Goal: Task Accomplishment & Management: Use online tool/utility

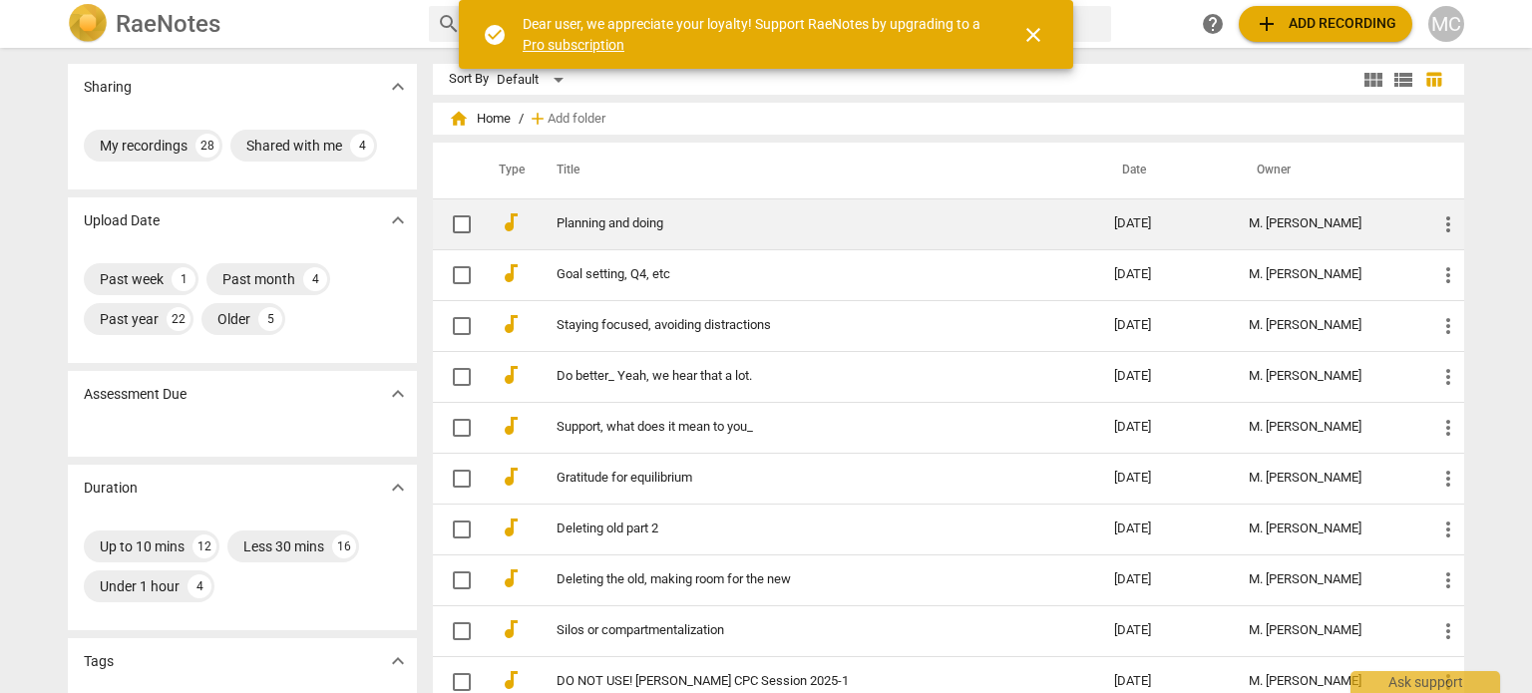
click at [460, 221] on input "checkbox" at bounding box center [462, 224] width 42 height 24
checkbox input "false"
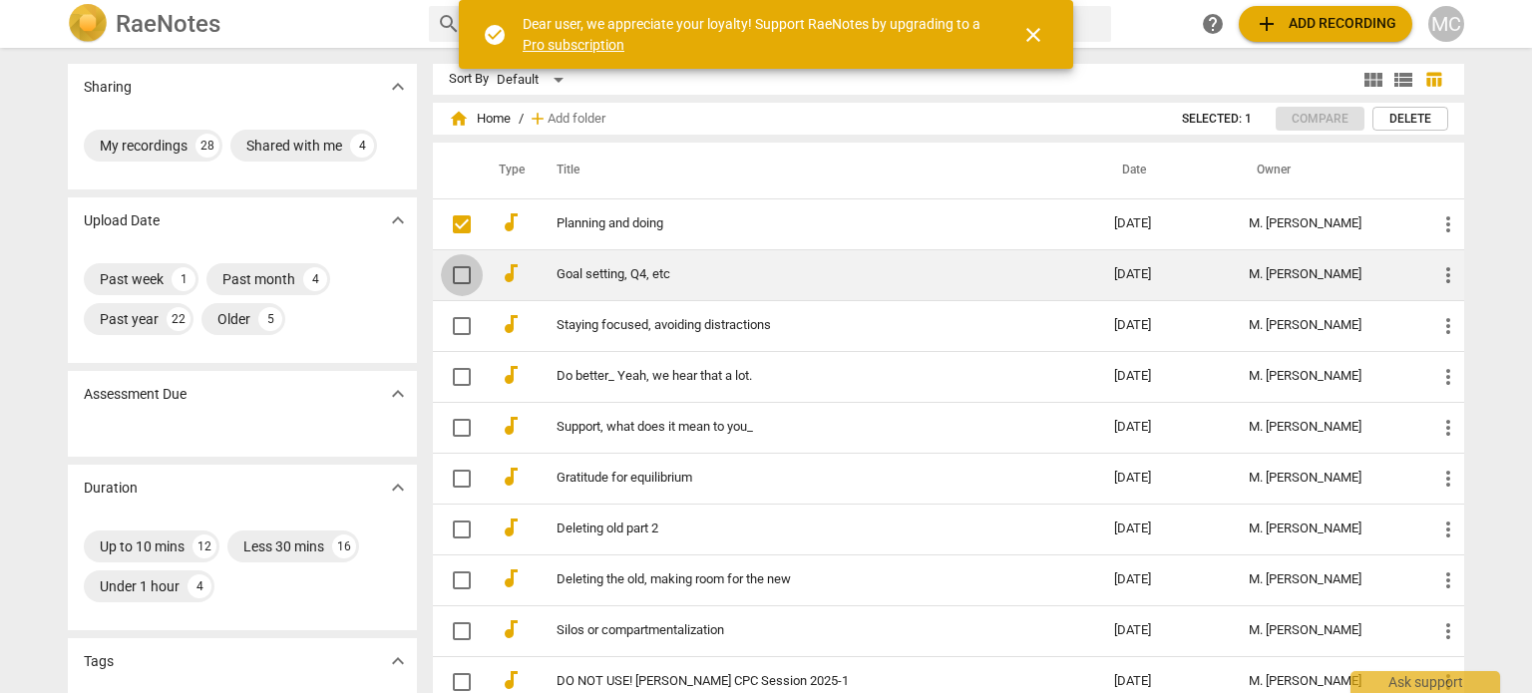
click at [460, 274] on input "checkbox" at bounding box center [462, 275] width 42 height 24
checkbox input "false"
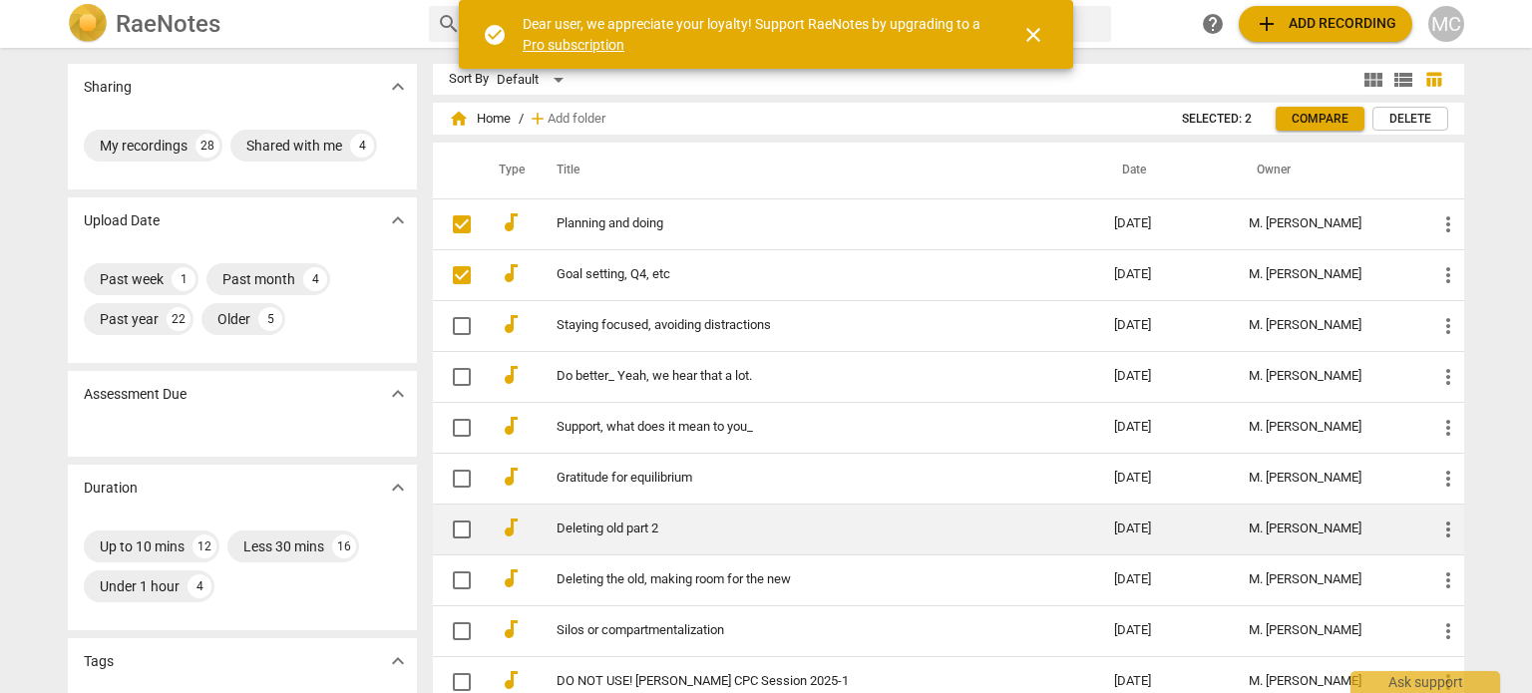
click at [461, 537] on input "checkbox" at bounding box center [462, 530] width 42 height 24
checkbox input "false"
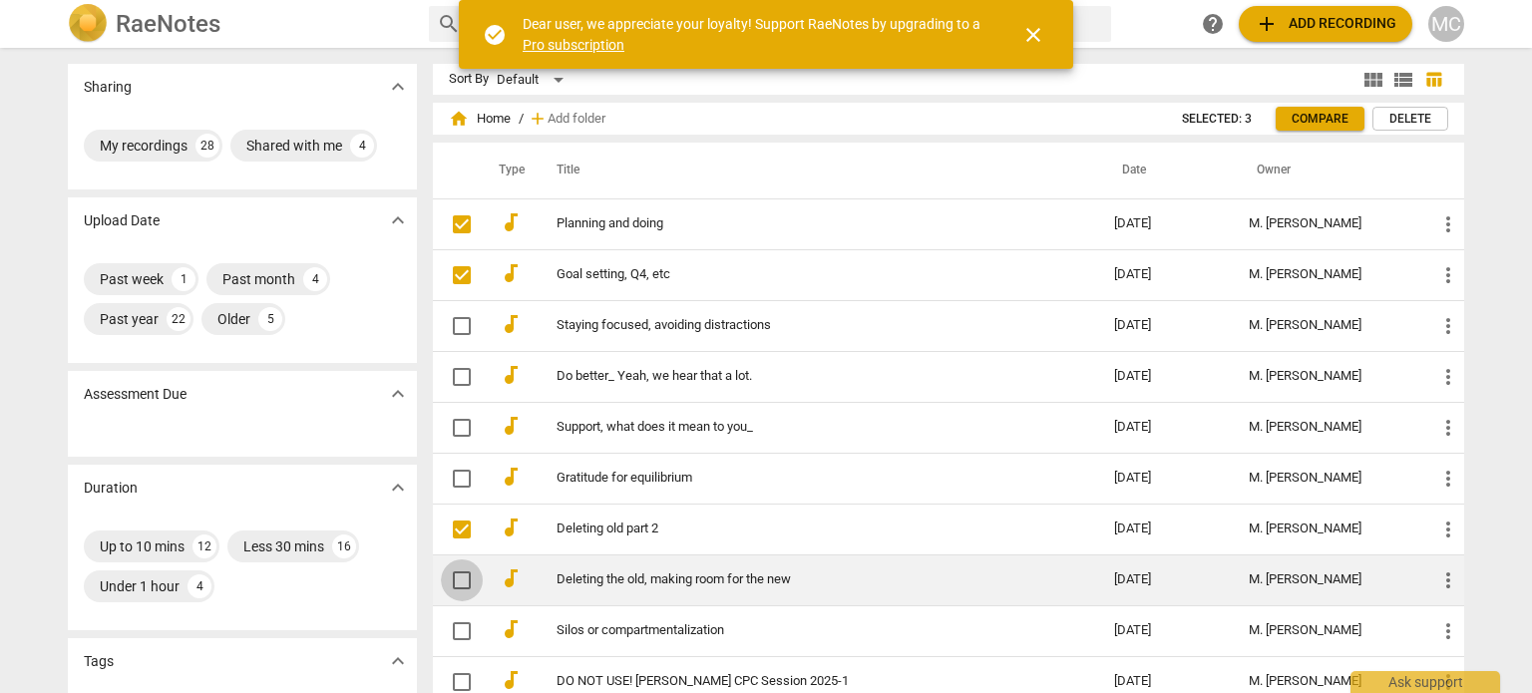
click at [457, 574] on input "checkbox" at bounding box center [462, 581] width 42 height 24
checkbox input "false"
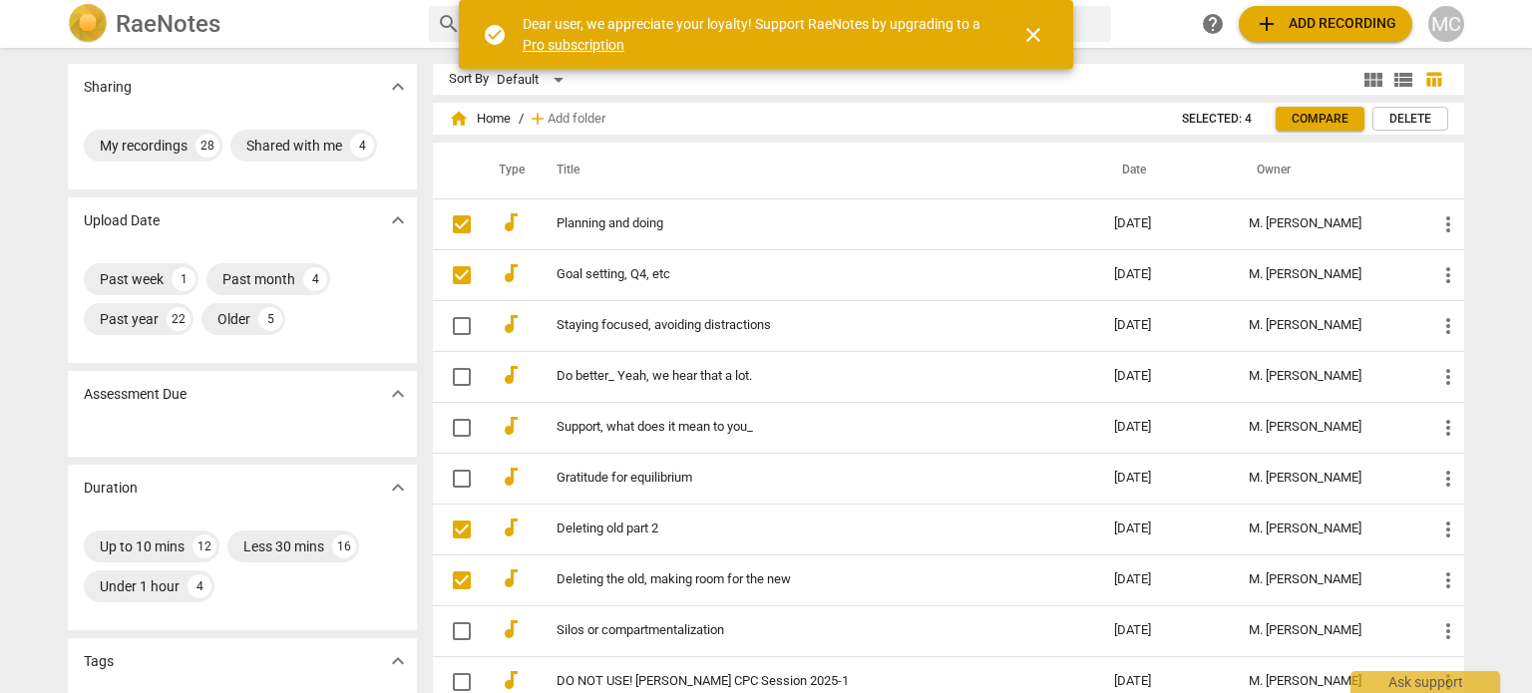
click at [1424, 117] on span "Delete" at bounding box center [1410, 119] width 42 height 17
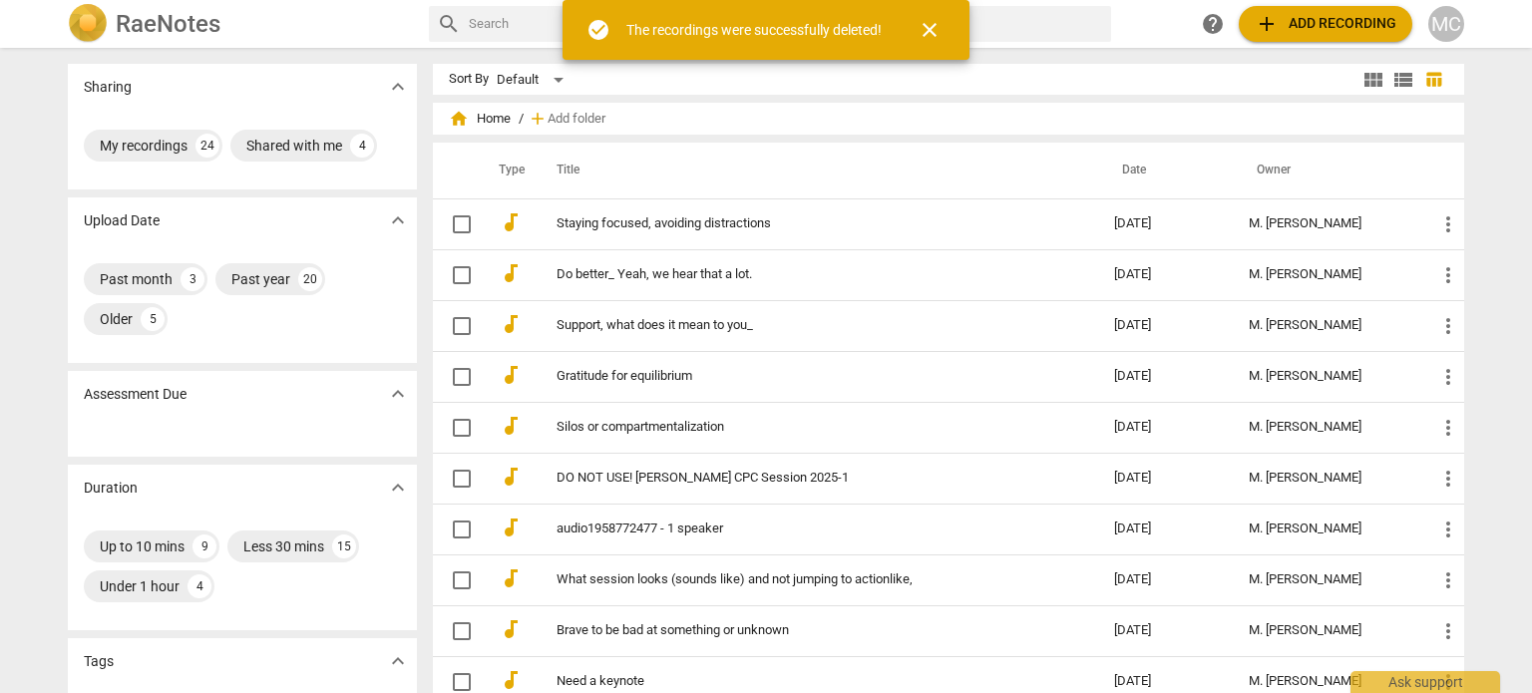
click at [1365, 21] on span "add Add recording" at bounding box center [1326, 24] width 142 height 24
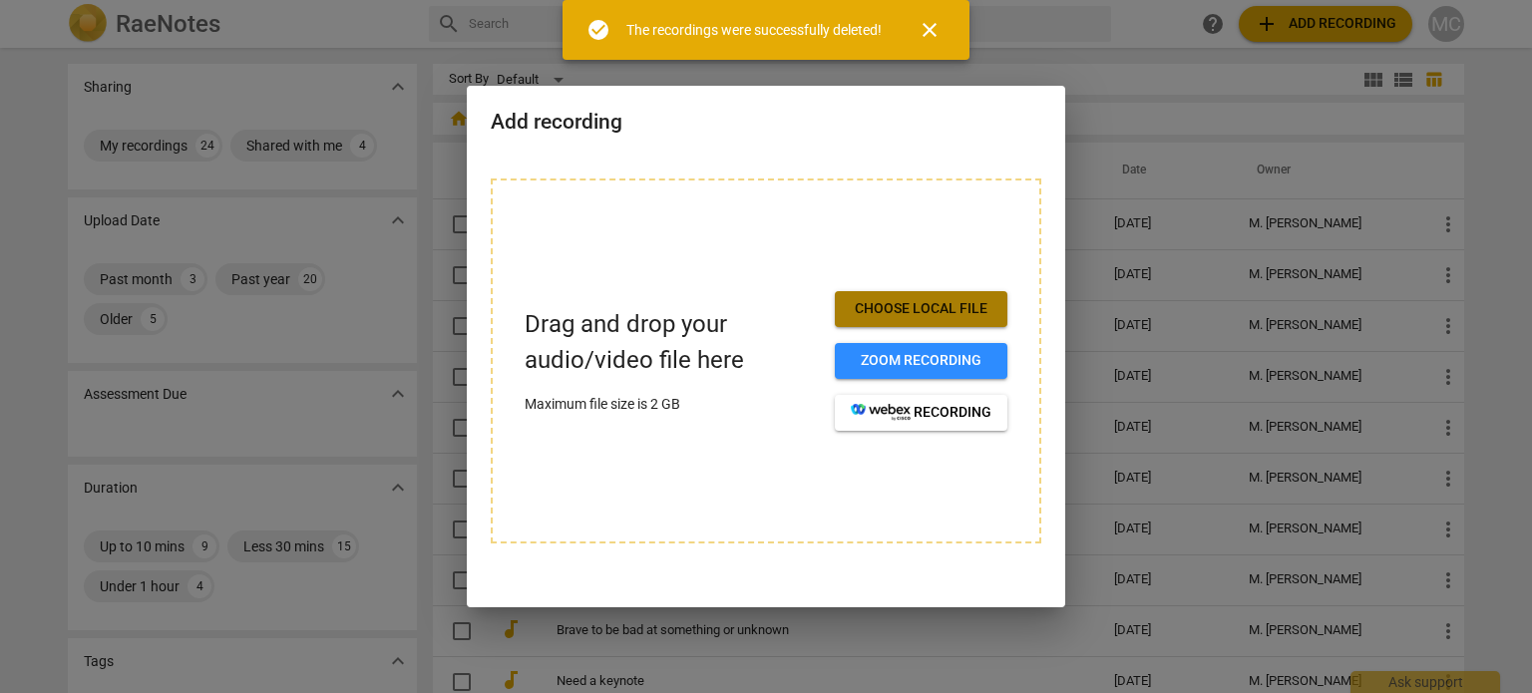
click at [908, 318] on button "Choose local file" at bounding box center [921, 309] width 173 height 36
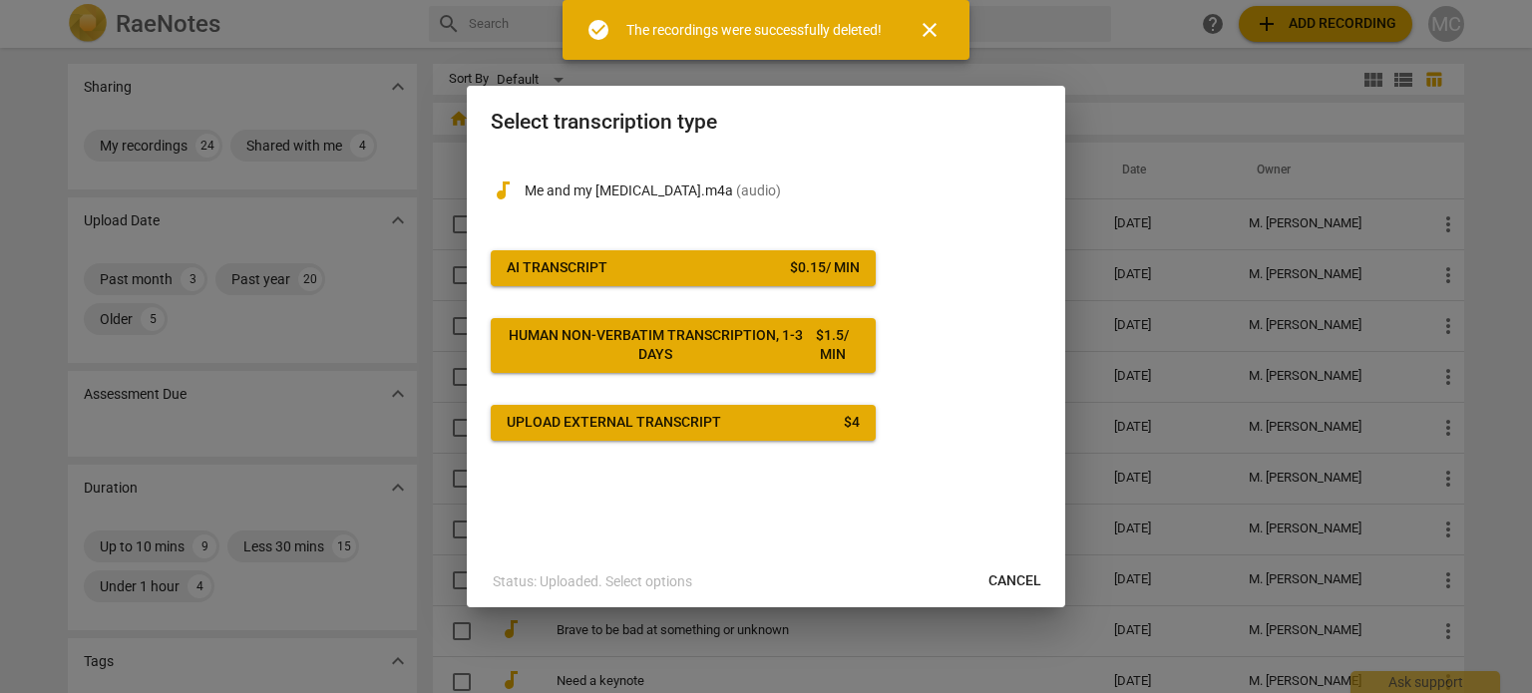
click at [770, 268] on span "AI Transcript $ 0.15 / min" at bounding box center [683, 268] width 353 height 20
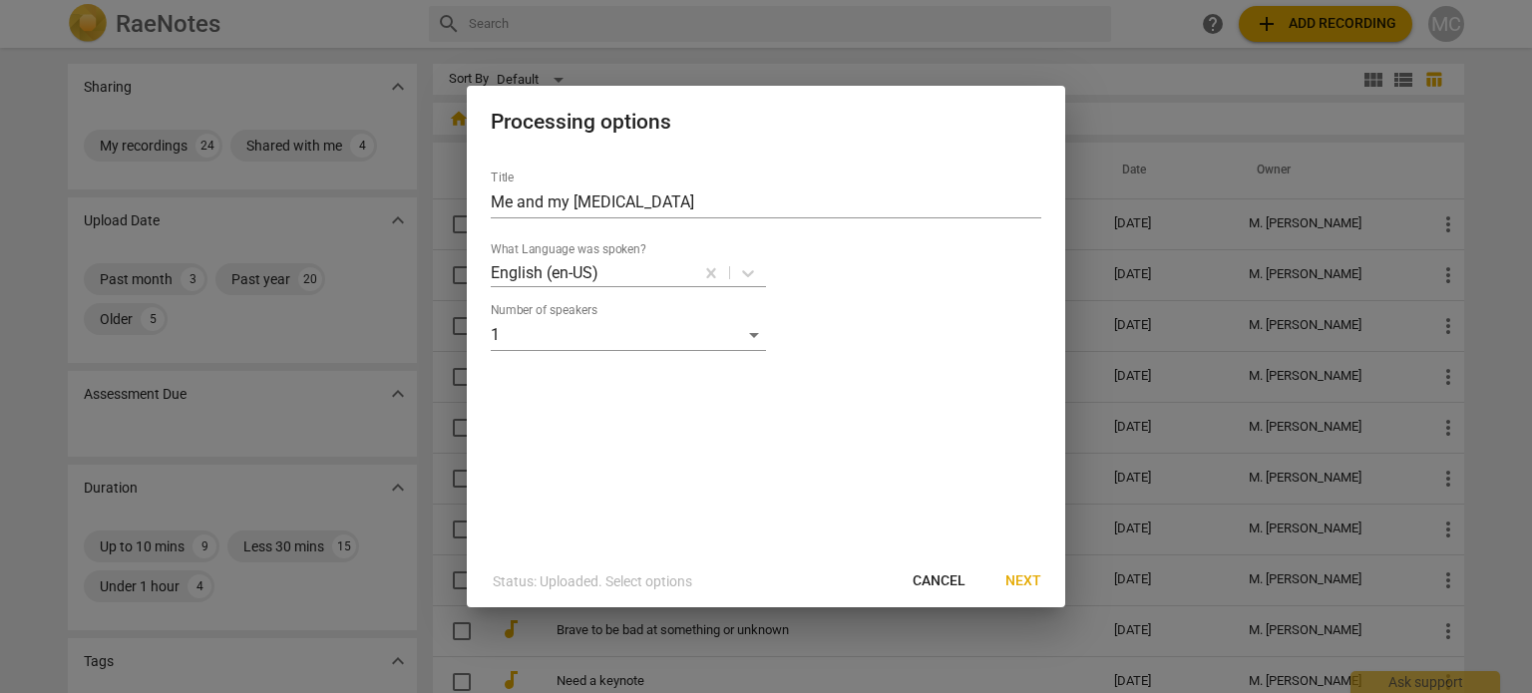
click at [1021, 574] on span "Next" at bounding box center [1023, 582] width 36 height 20
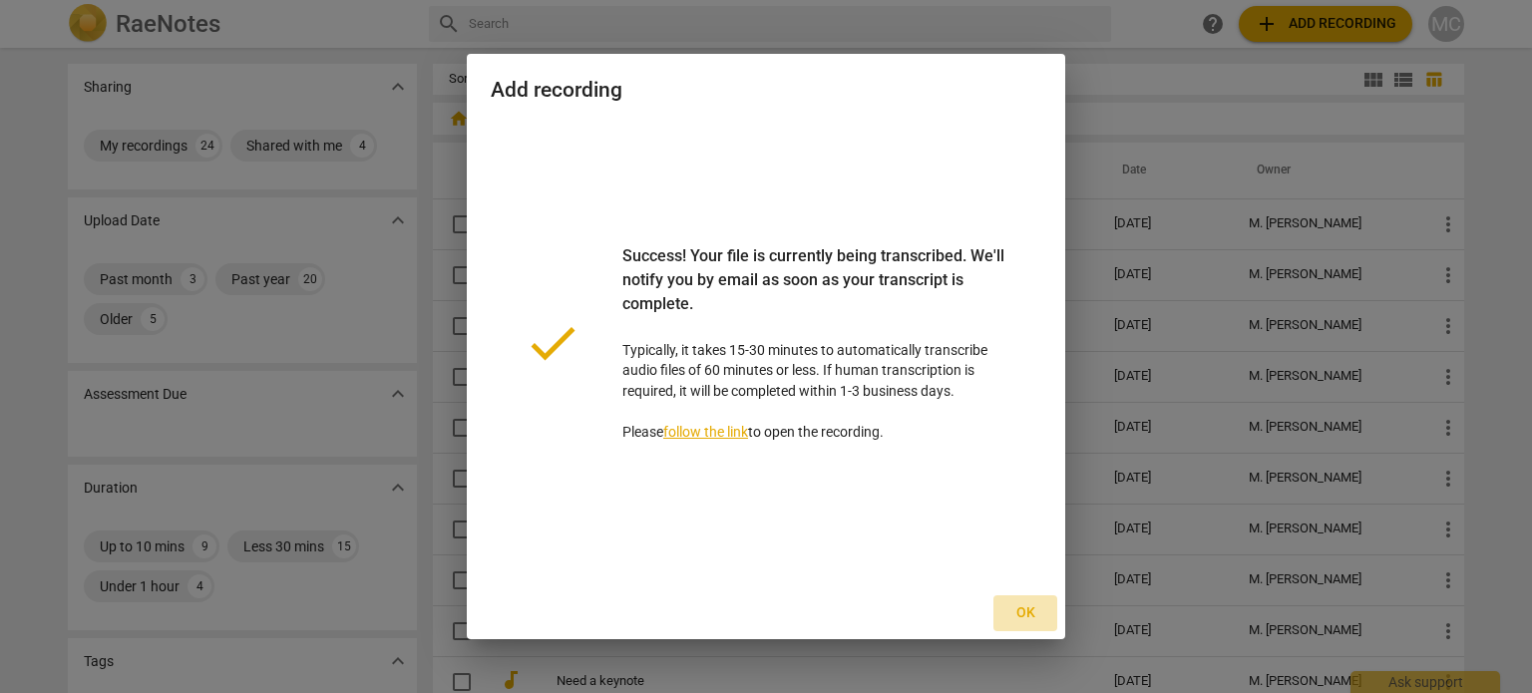
click at [1030, 613] on span "Ok" at bounding box center [1025, 613] width 32 height 20
